Goal: Obtain resource: Download file/media

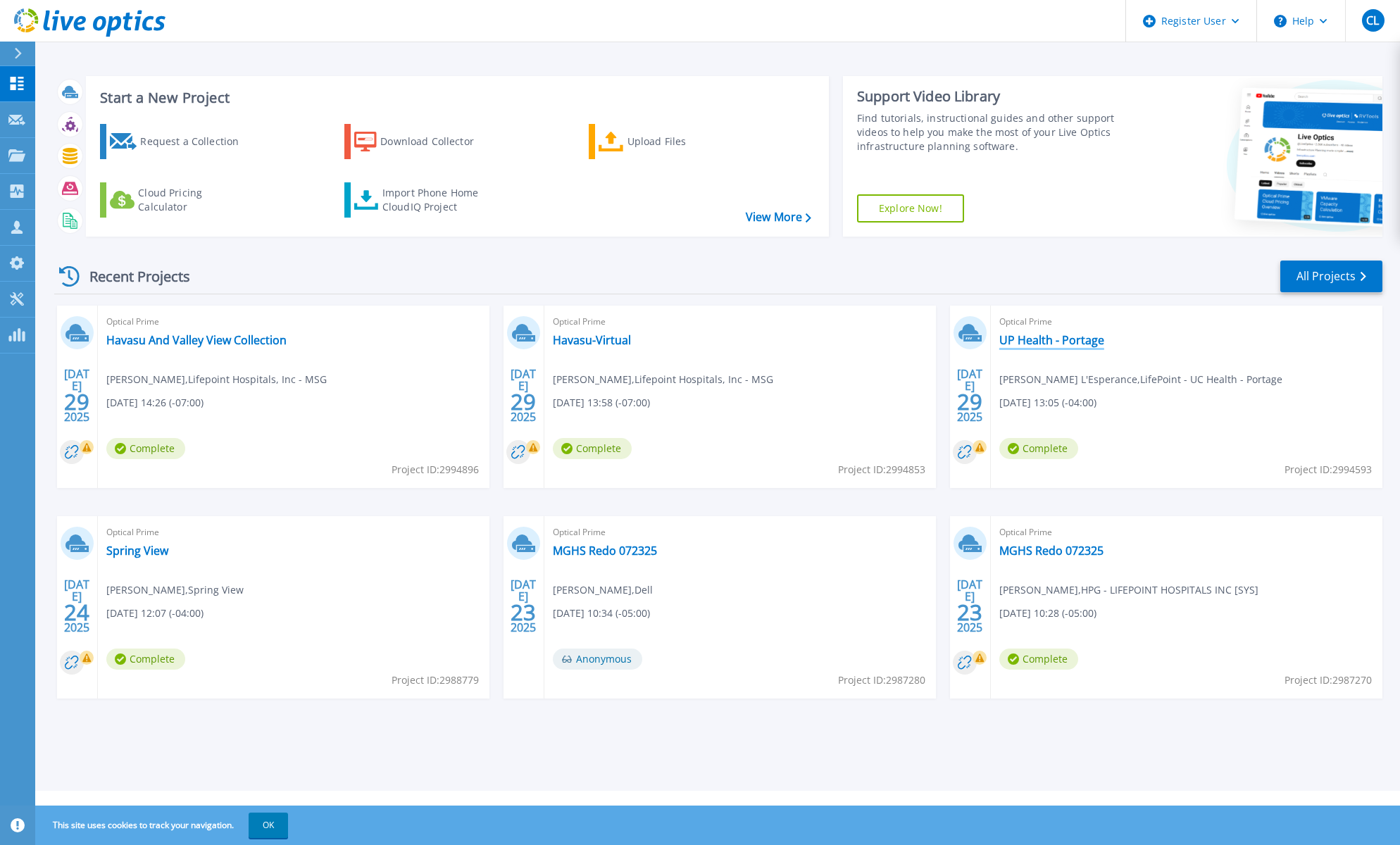
click at [1053, 335] on link "UP Health - Portage" at bounding box center [1052, 340] width 105 height 14
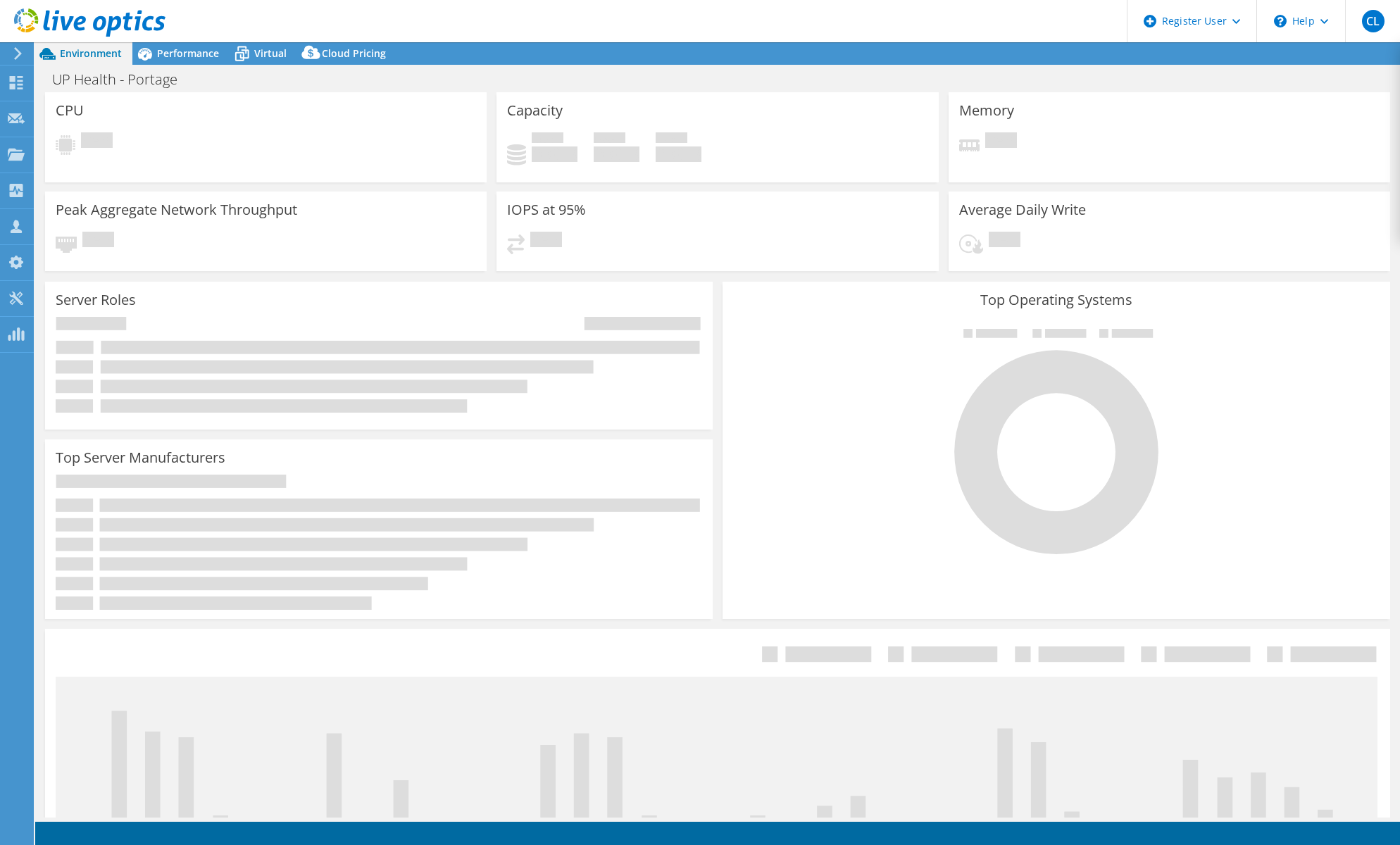
select select "USD"
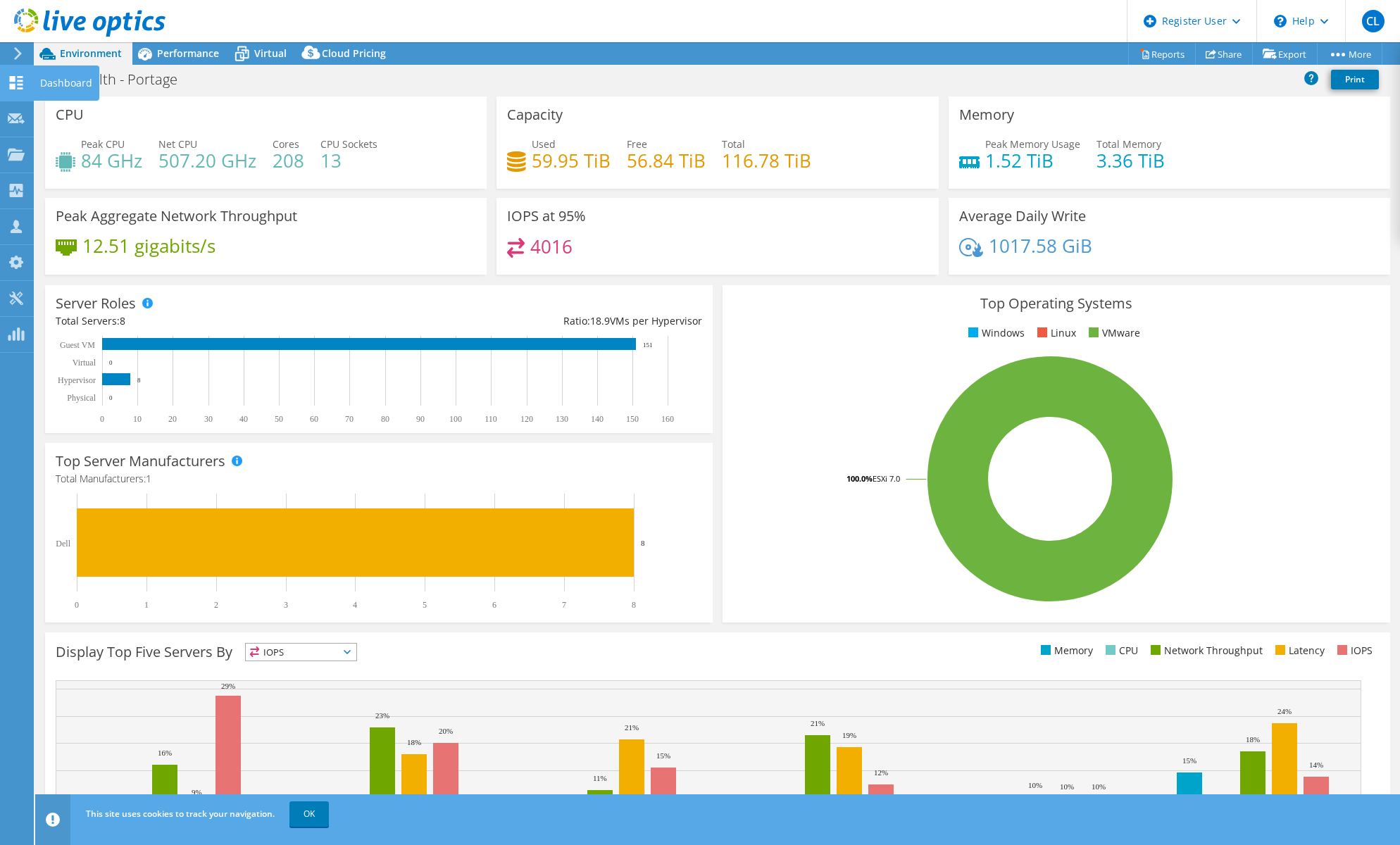
click at [19, 80] on use at bounding box center [17, 82] width 13 height 13
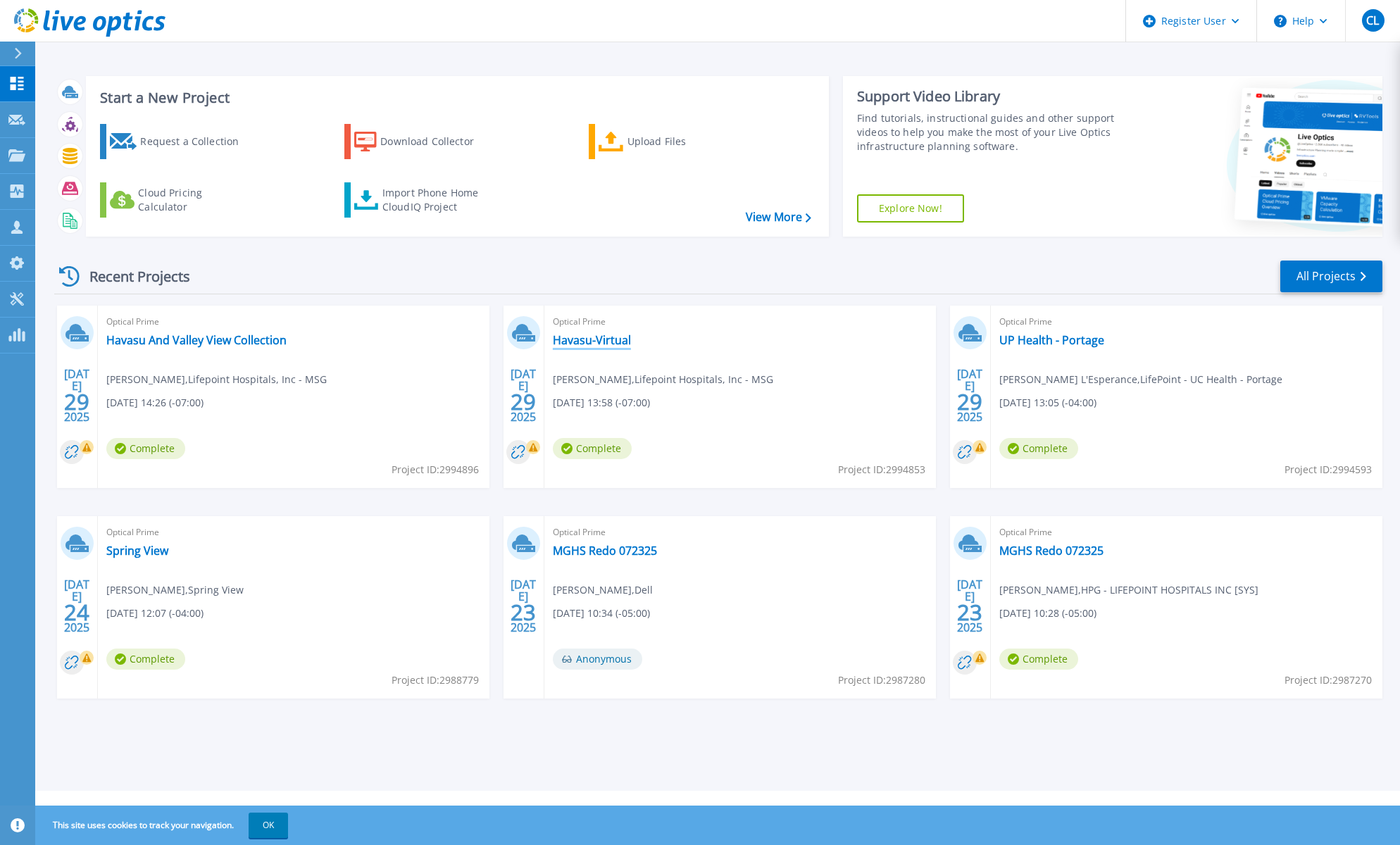
click at [595, 340] on link "Havasu-Virtual" at bounding box center [592, 340] width 78 height 14
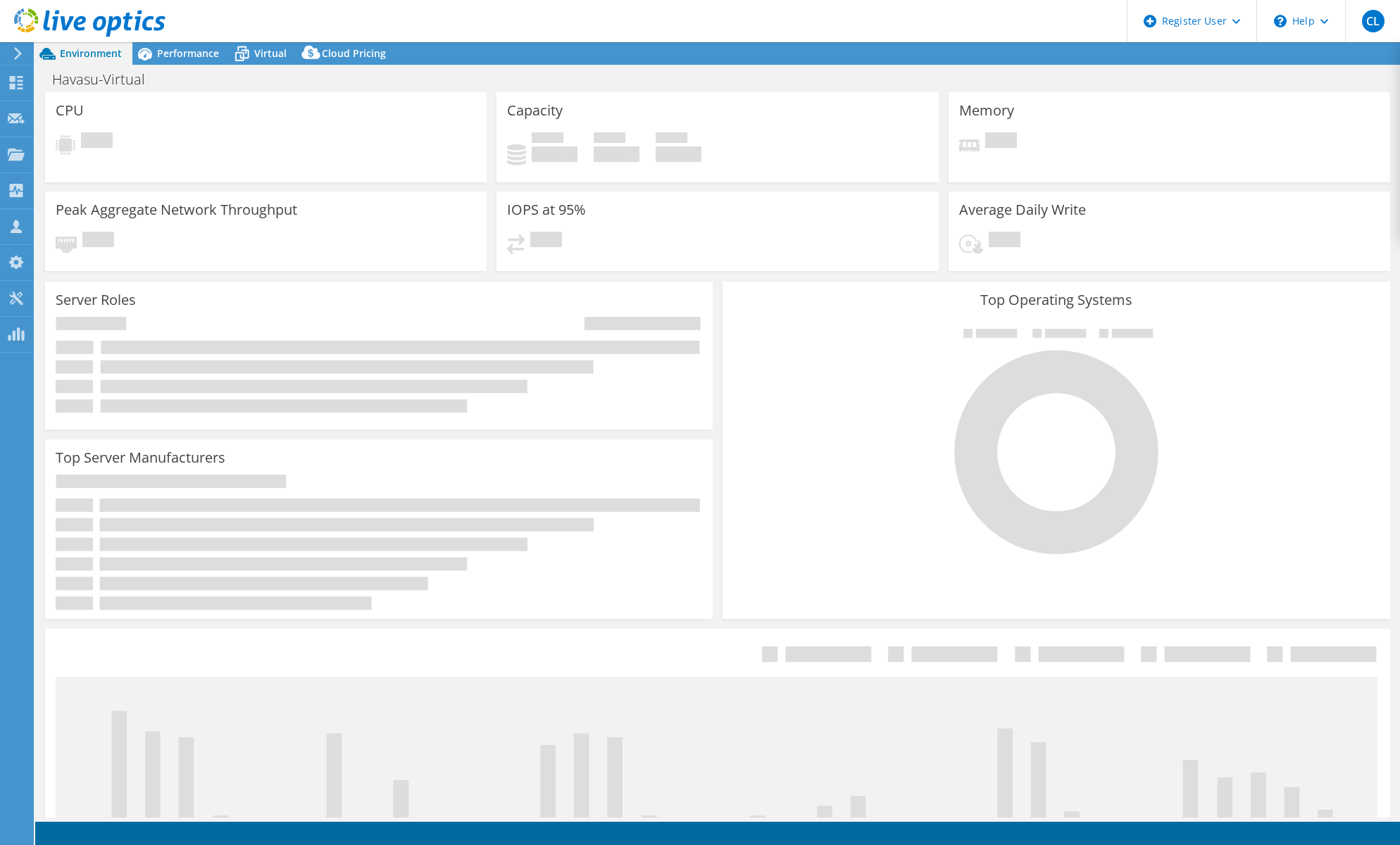
select select "USD"
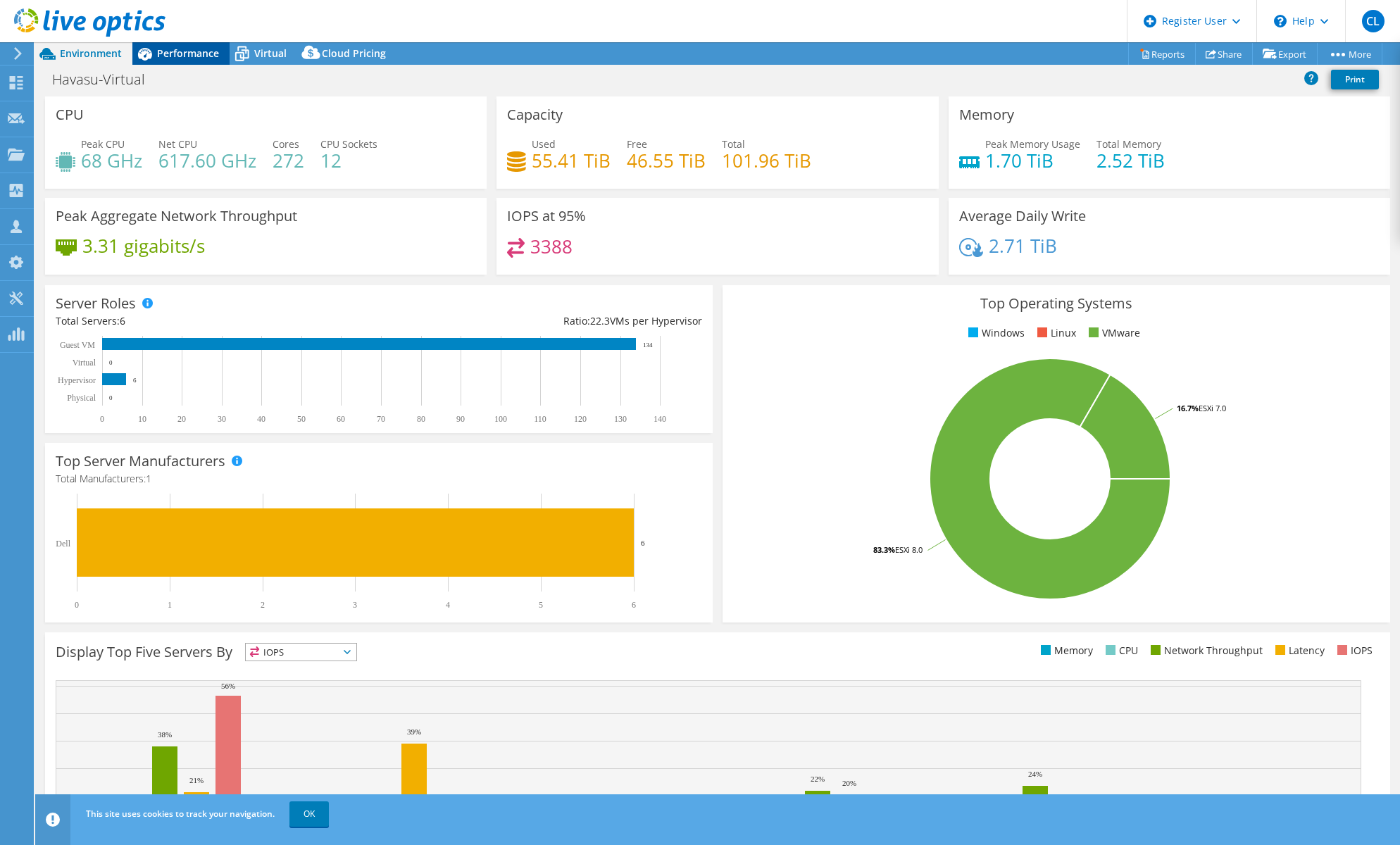
click at [181, 48] on span "Performance" at bounding box center [188, 53] width 62 height 13
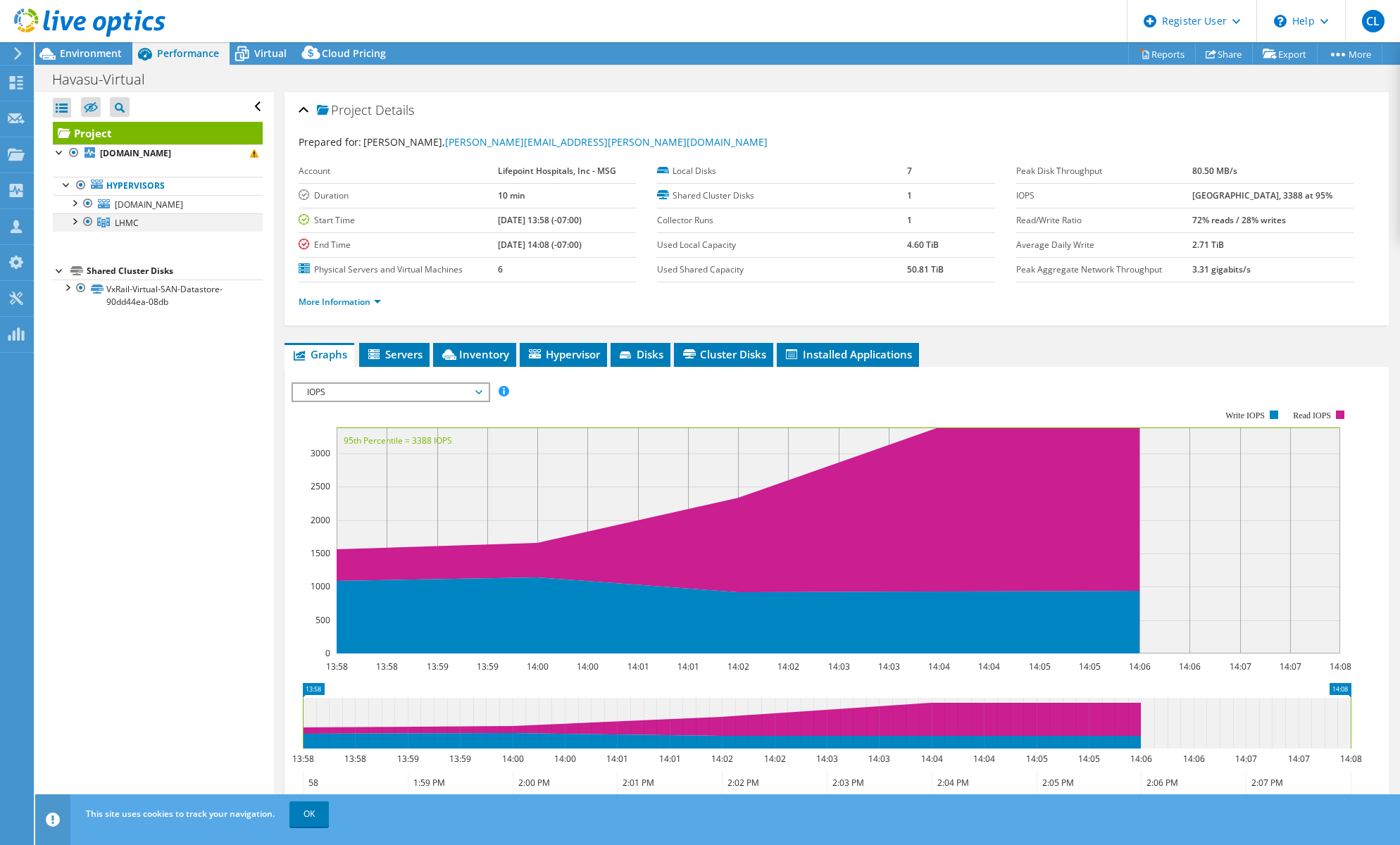
click at [76, 224] on div at bounding box center [73, 220] width 14 height 14
click at [77, 201] on div at bounding box center [73, 202] width 14 height 14
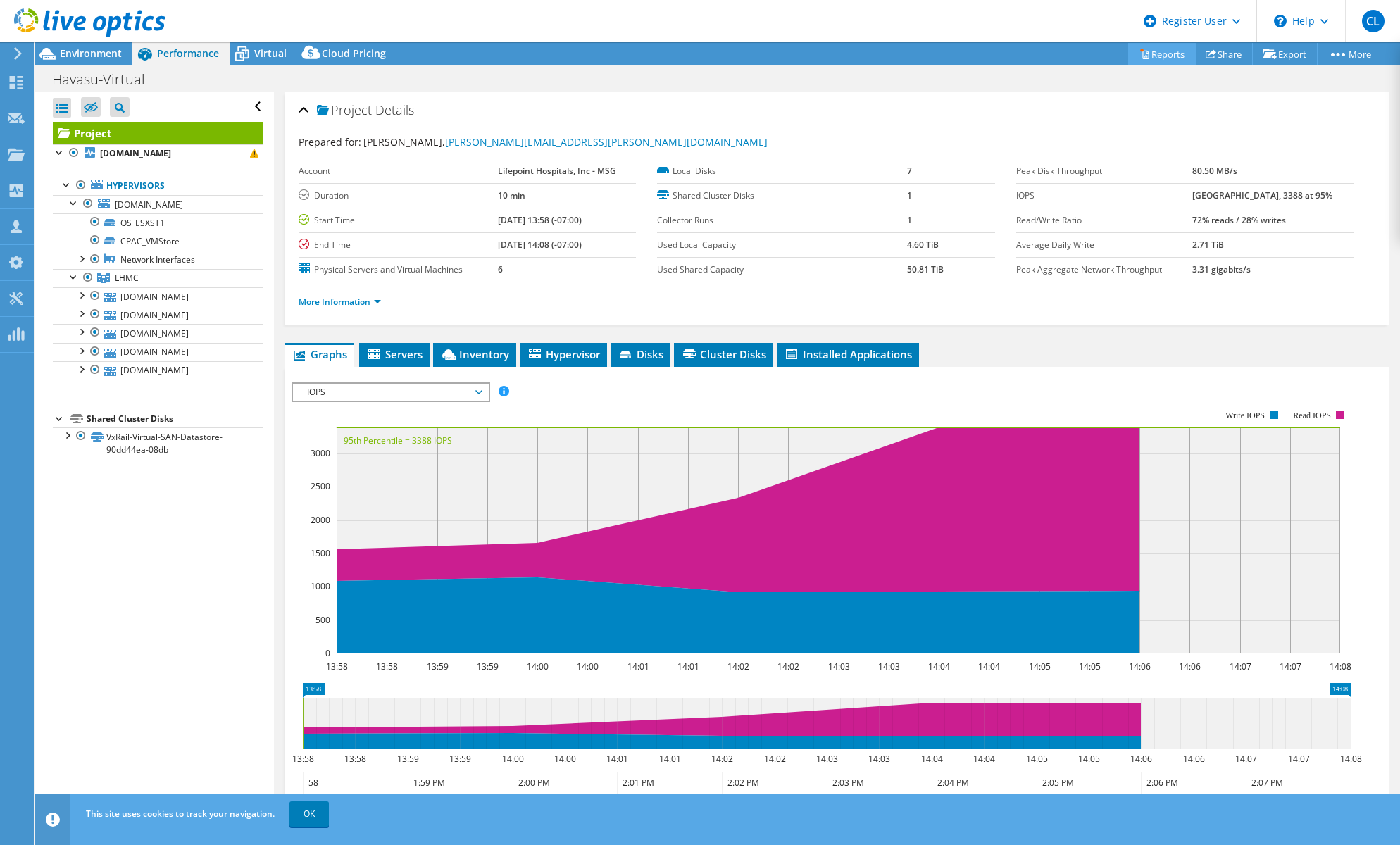
click at [1155, 53] on link "Reports" at bounding box center [1162, 54] width 68 height 22
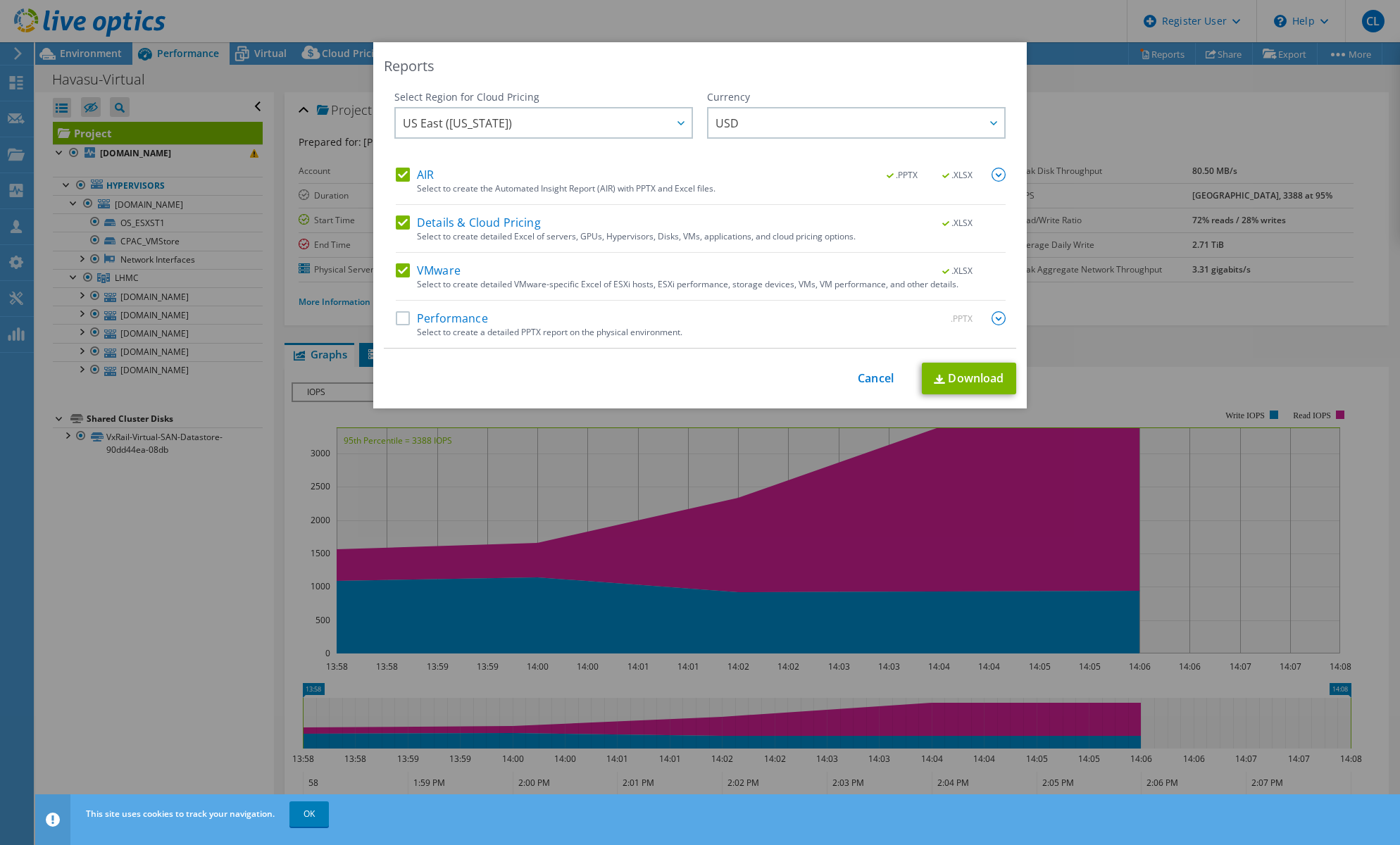
click at [402, 183] on div "AIR .PPTX .XLSX" at bounding box center [700, 175] width 610 height 16
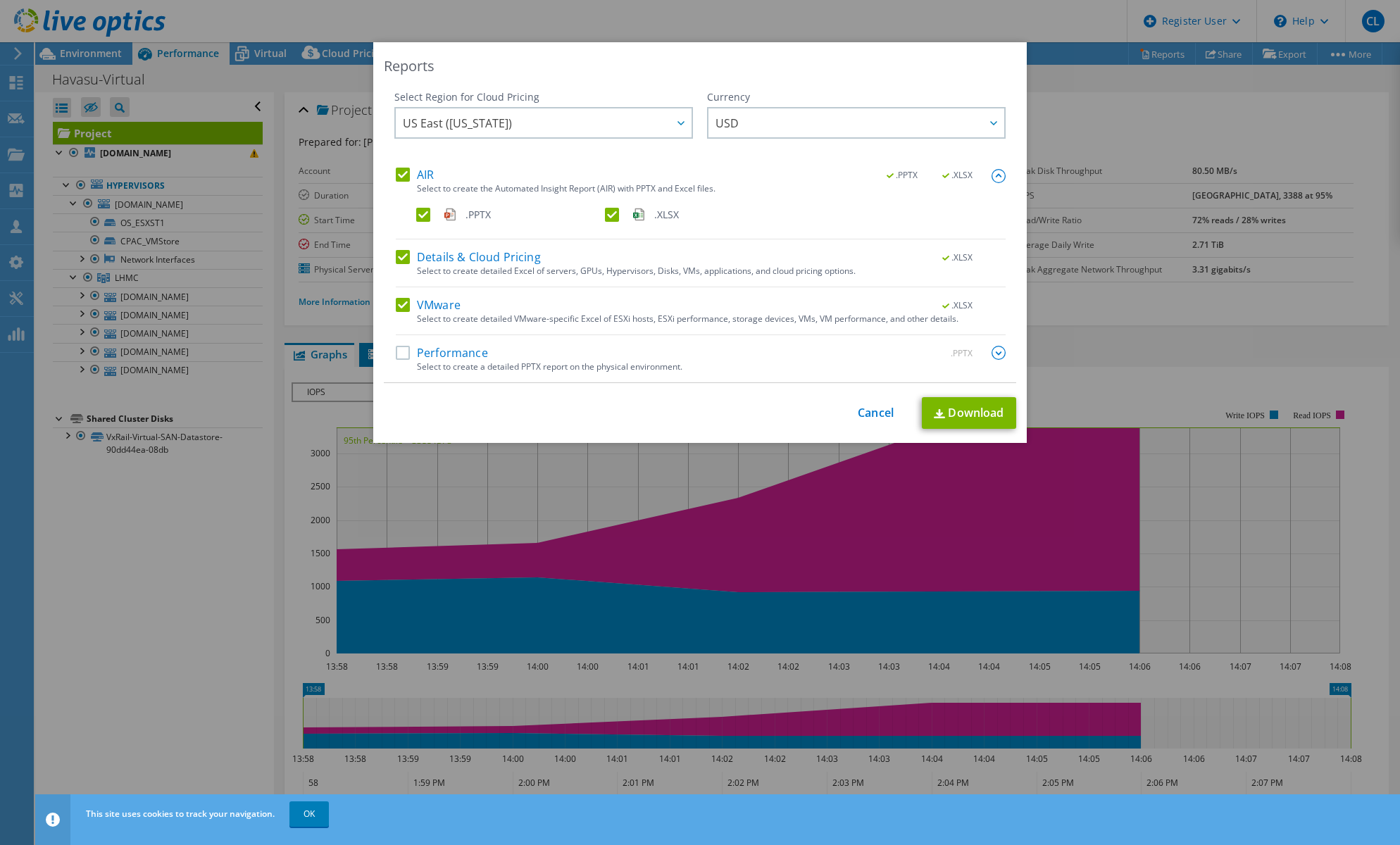
click at [396, 171] on label "AIR" at bounding box center [414, 174] width 38 height 14
click at [0, 0] on input "AIR" at bounding box center [0, 0] width 0 height 0
click at [398, 257] on label "Details & Cloud Pricing" at bounding box center [468, 257] width 145 height 14
click at [0, 0] on input "Details & Cloud Pricing" at bounding box center [0, 0] width 0 height 0
click at [965, 410] on link "Download" at bounding box center [969, 413] width 95 height 32
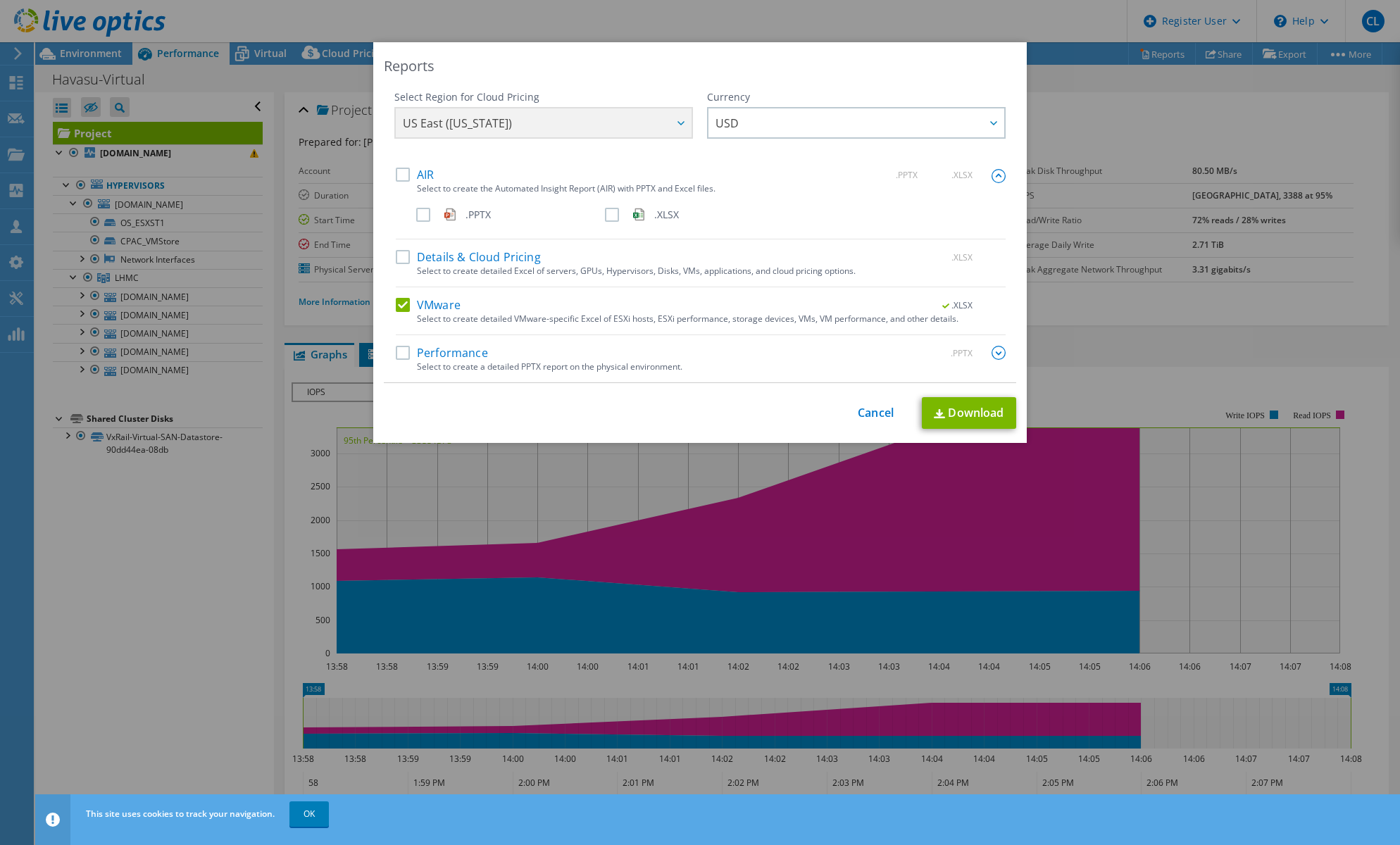
drag, startPoint x: 519, startPoint y: 62, endPoint x: 571, endPoint y: 60, distance: 52.0
click at [520, 62] on div "Reports" at bounding box center [700, 66] width 633 height 19
click at [868, 407] on link "Cancel" at bounding box center [876, 413] width 36 height 13
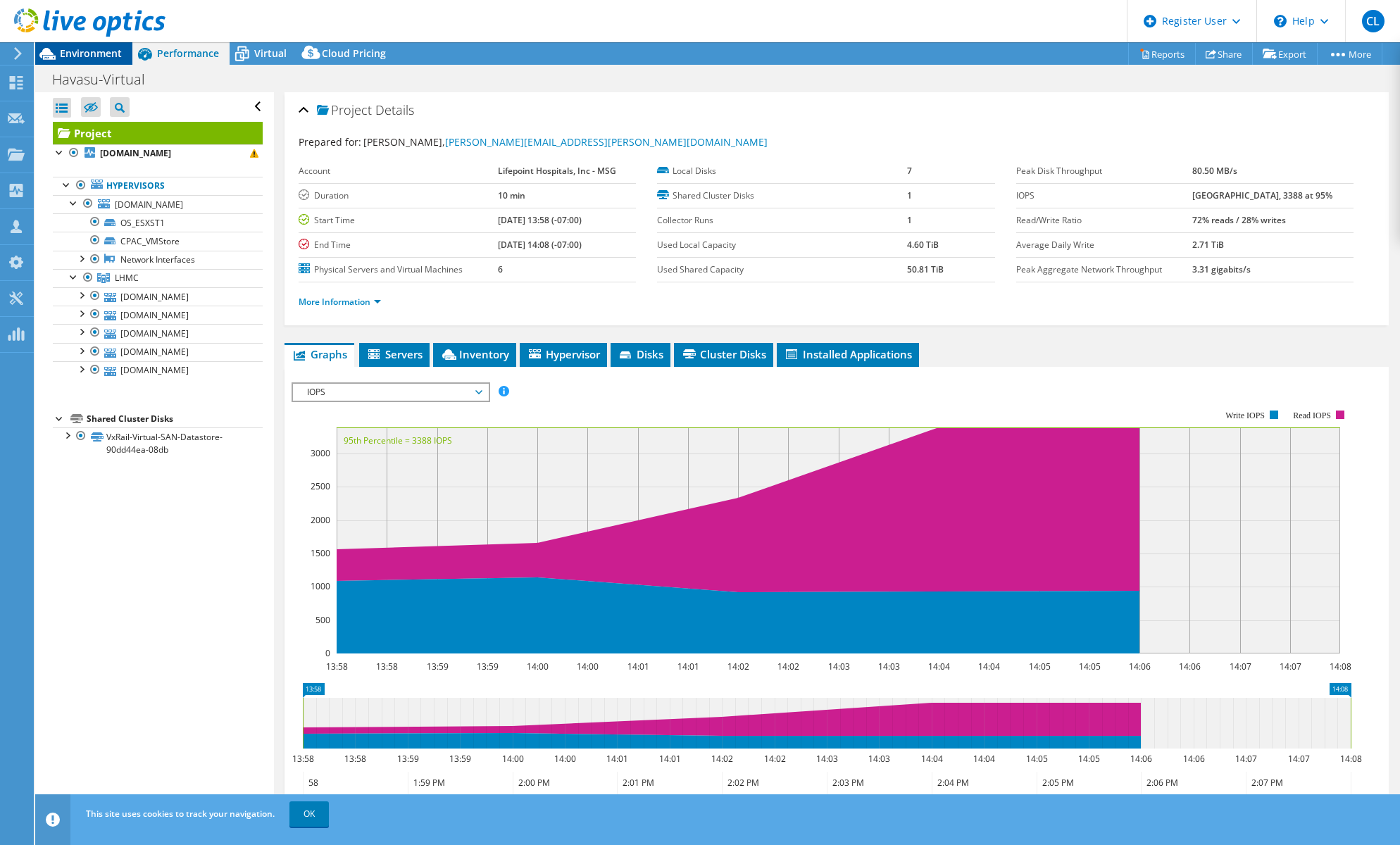
click at [83, 50] on span "Environment" at bounding box center [91, 53] width 62 height 13
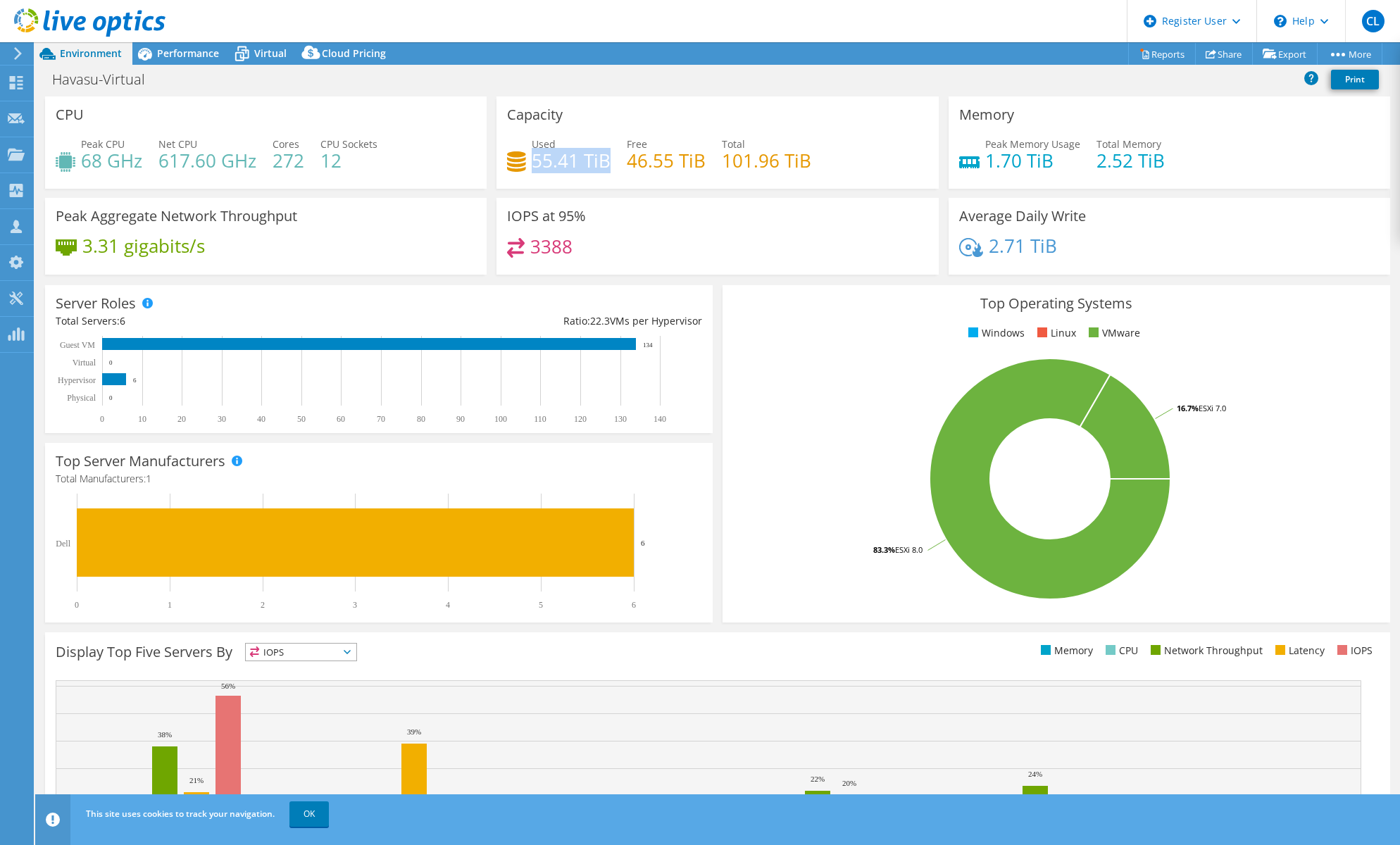
drag, startPoint x: 530, startPoint y: 162, endPoint x: 605, endPoint y: 162, distance: 75.0
click at [605, 162] on h4 "55.41 TiB" at bounding box center [571, 160] width 79 height 16
click at [193, 50] on span "Performance" at bounding box center [188, 53] width 62 height 13
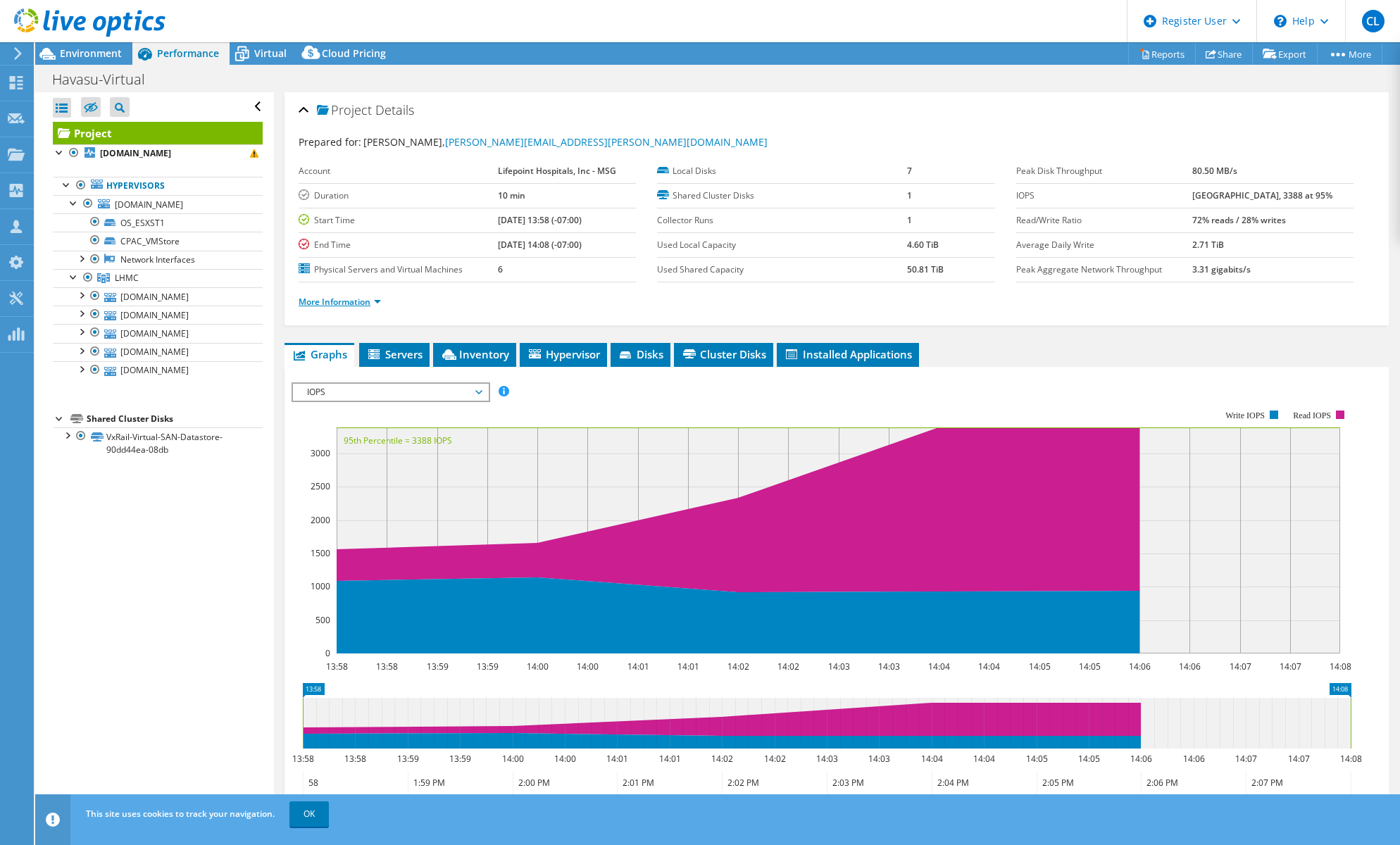
click at [332, 302] on link "More Information" at bounding box center [339, 301] width 82 height 12
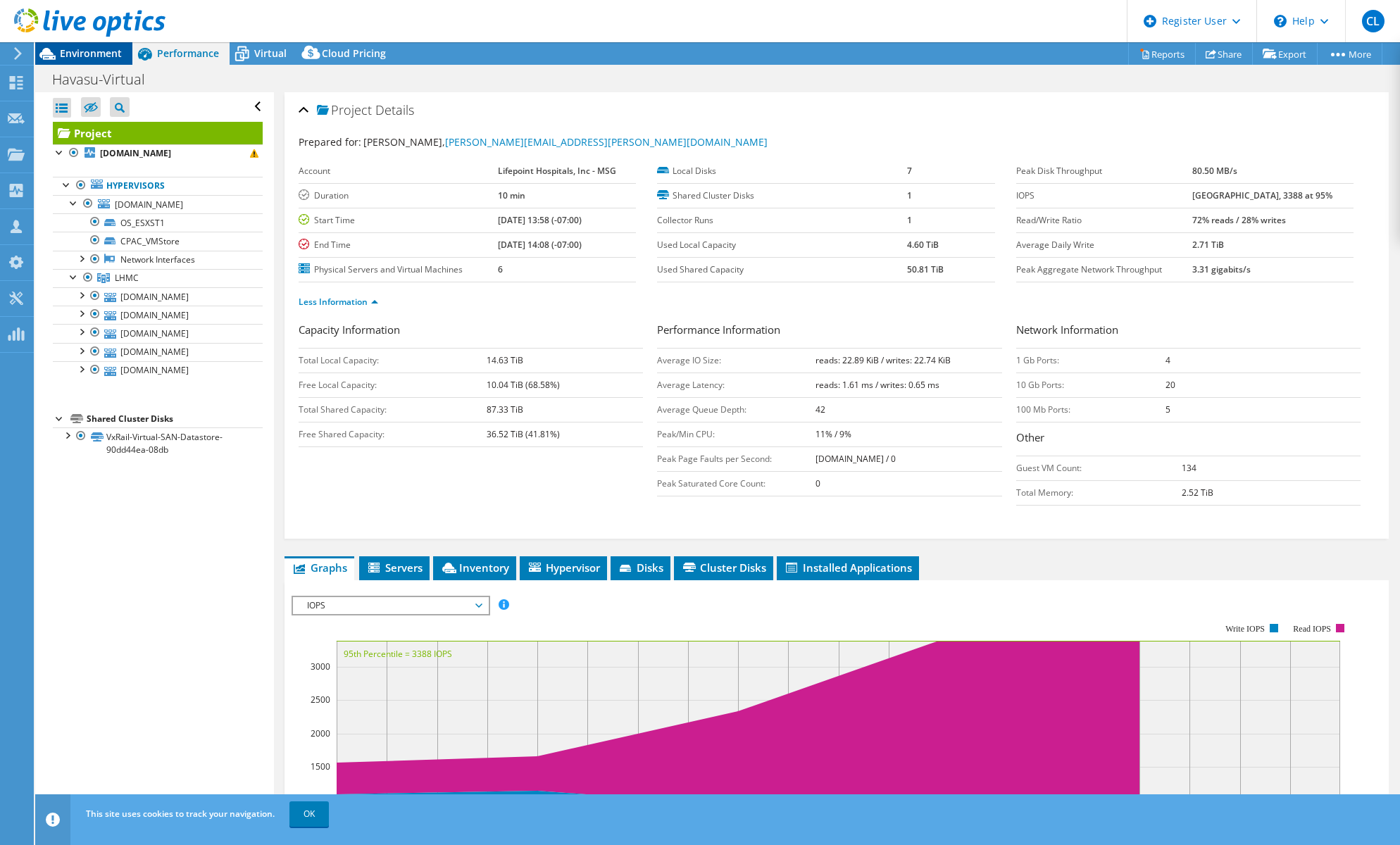
click at [75, 48] on span "Environment" at bounding box center [91, 53] width 62 height 13
